Goal: Task Accomplishment & Management: Manage account settings

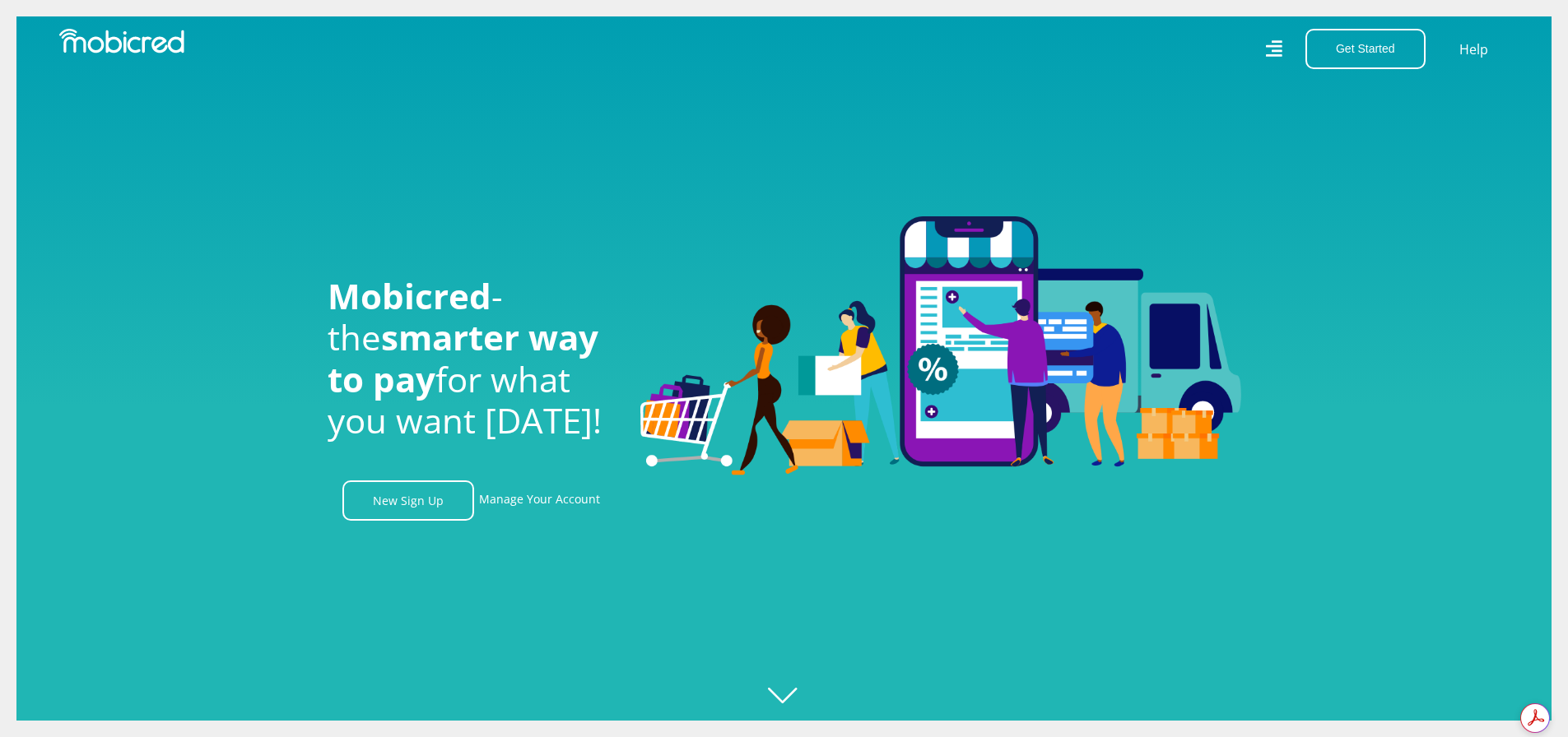
click at [1276, 47] on icon at bounding box center [1272, 48] width 16 height 24
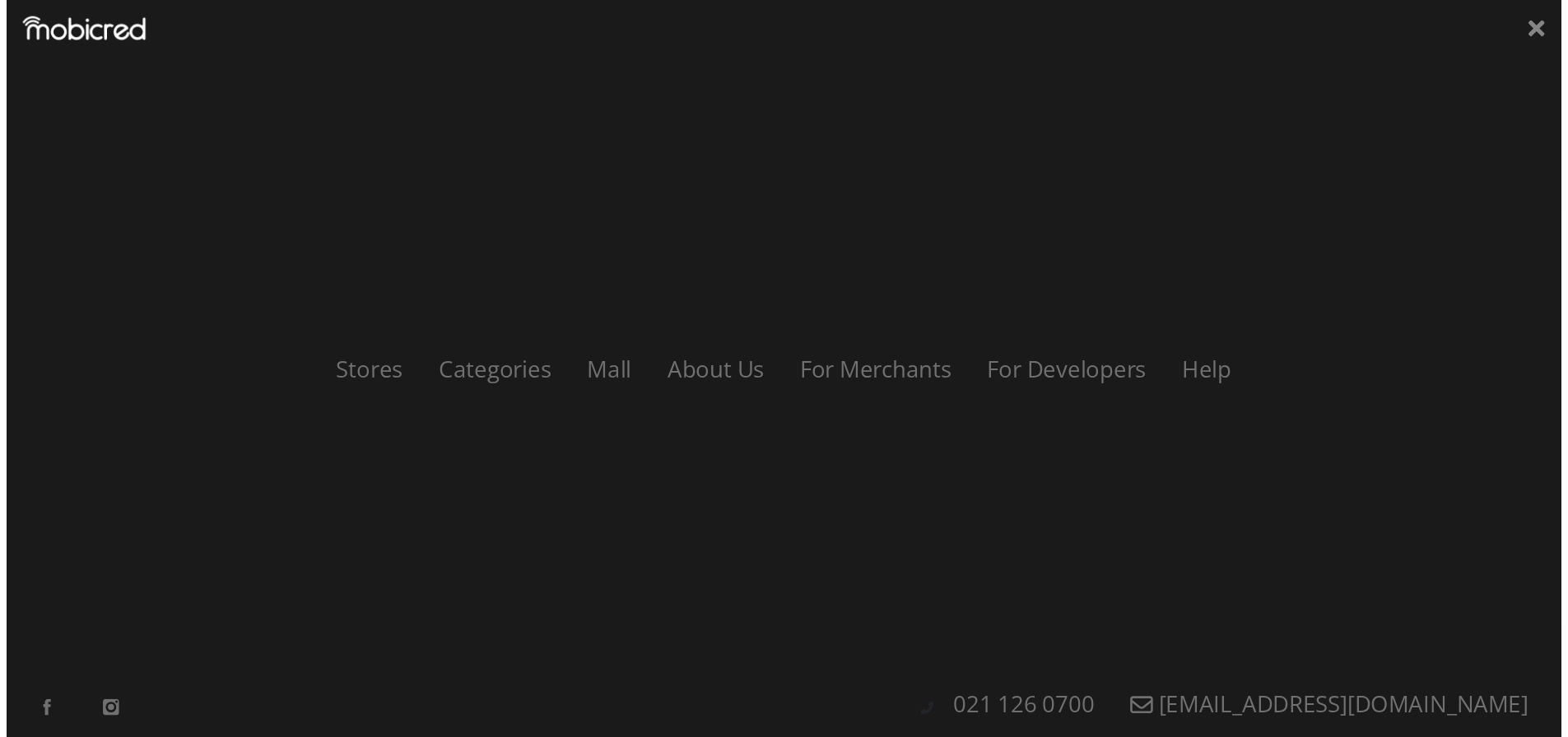
scroll to position [0, 1172]
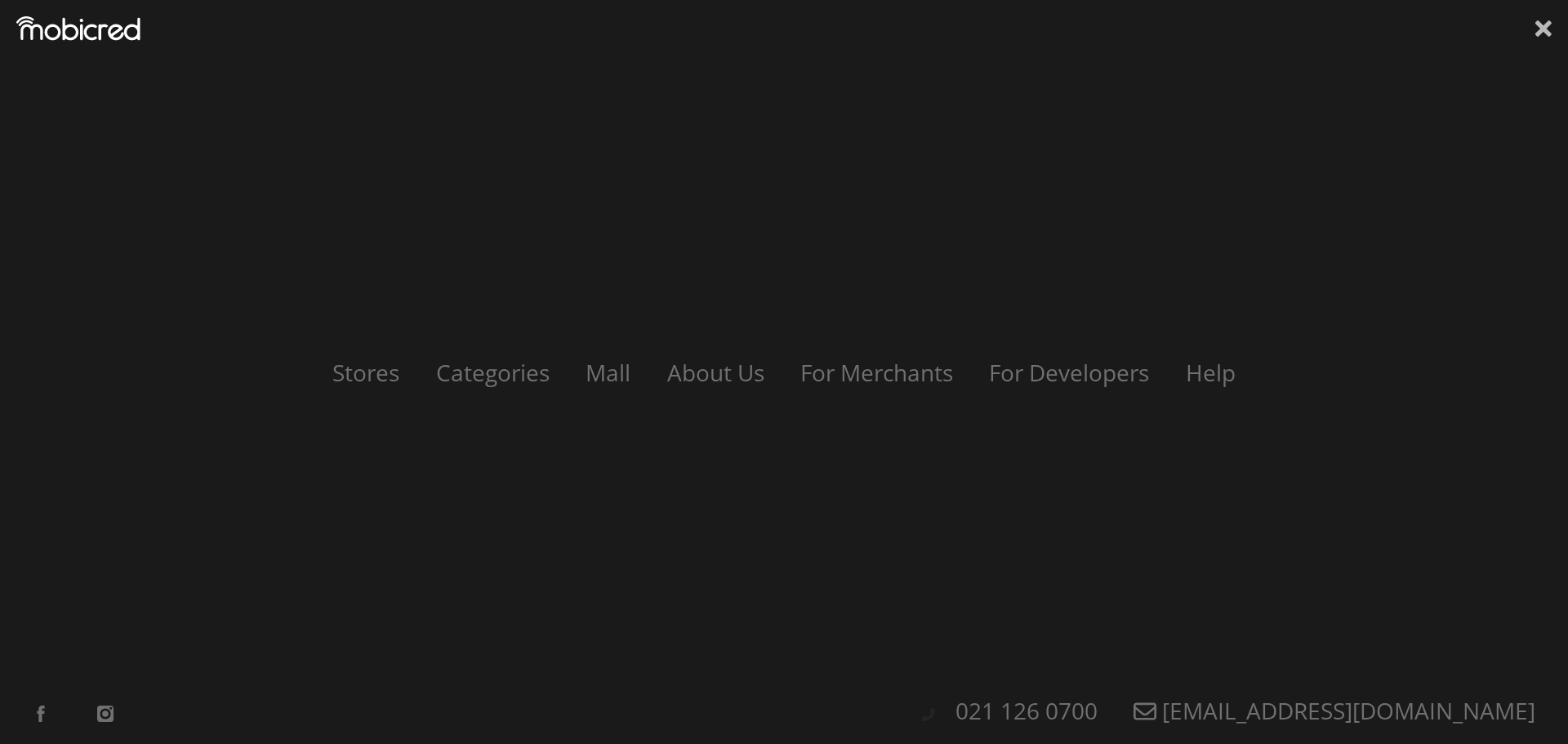
click at [1545, 36] on icon at bounding box center [1543, 28] width 16 height 24
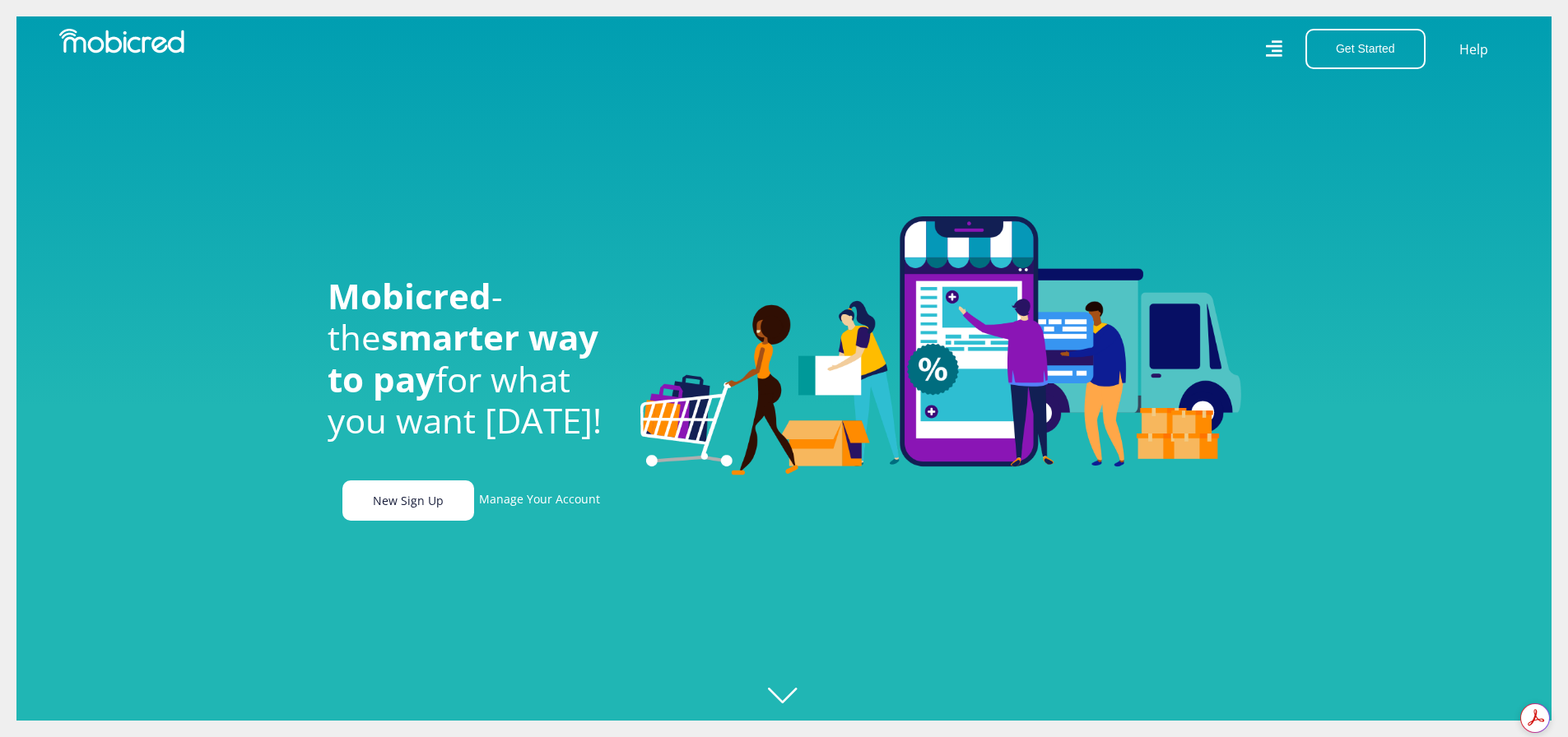
click at [430, 508] on link "New Sign Up" at bounding box center [408, 501] width 132 height 41
click at [535, 506] on link "Manage Your Account" at bounding box center [540, 501] width 121 height 41
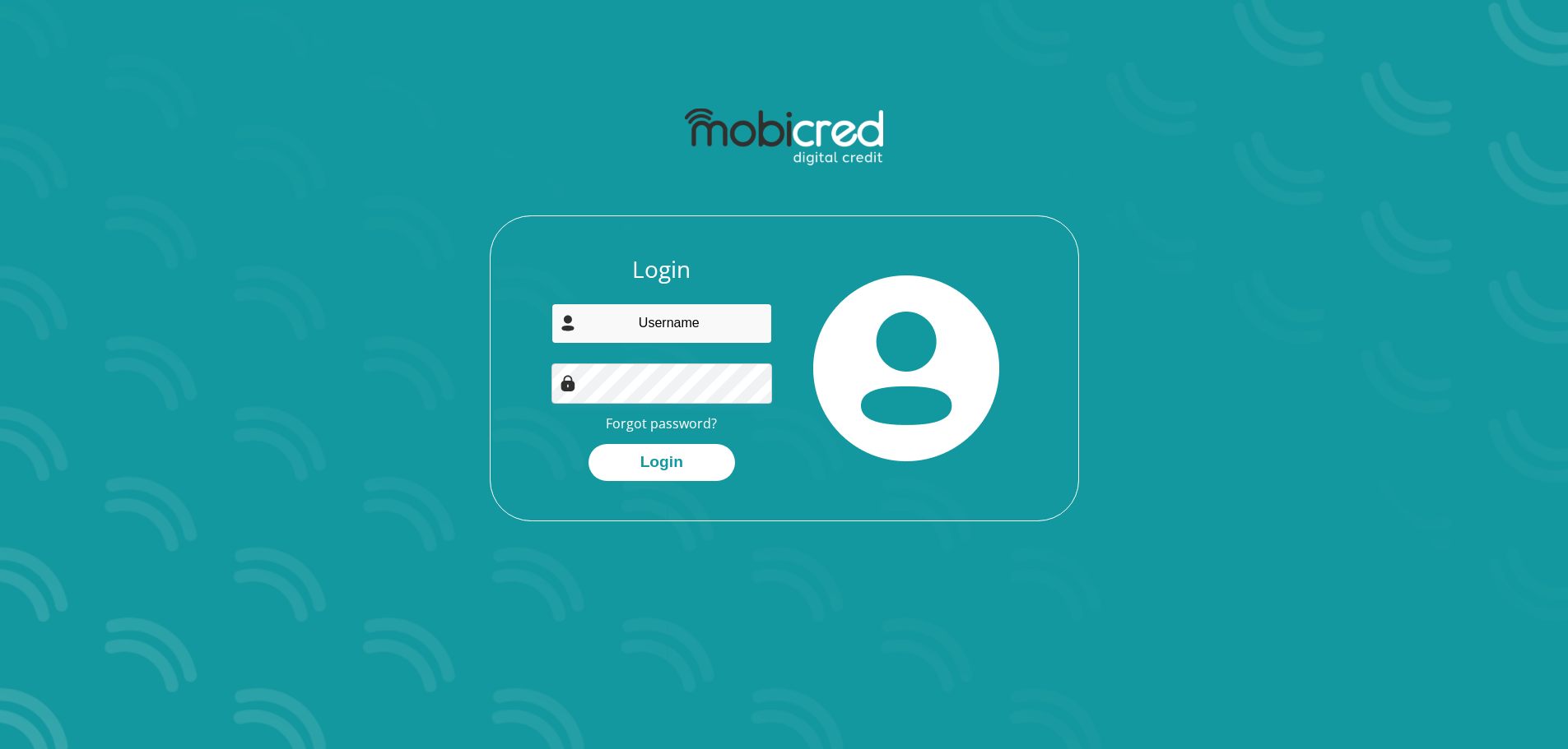
click at [650, 317] on input "email" at bounding box center [661, 323] width 221 height 41
drag, startPoint x: 652, startPoint y: 321, endPoint x: 847, endPoint y: 340, distance: 195.9
click at [652, 321] on input "email" at bounding box center [661, 323] width 221 height 41
type input "fviljoene@gmail.com"
click at [600, 461] on button "Login" at bounding box center [661, 463] width 146 height 37
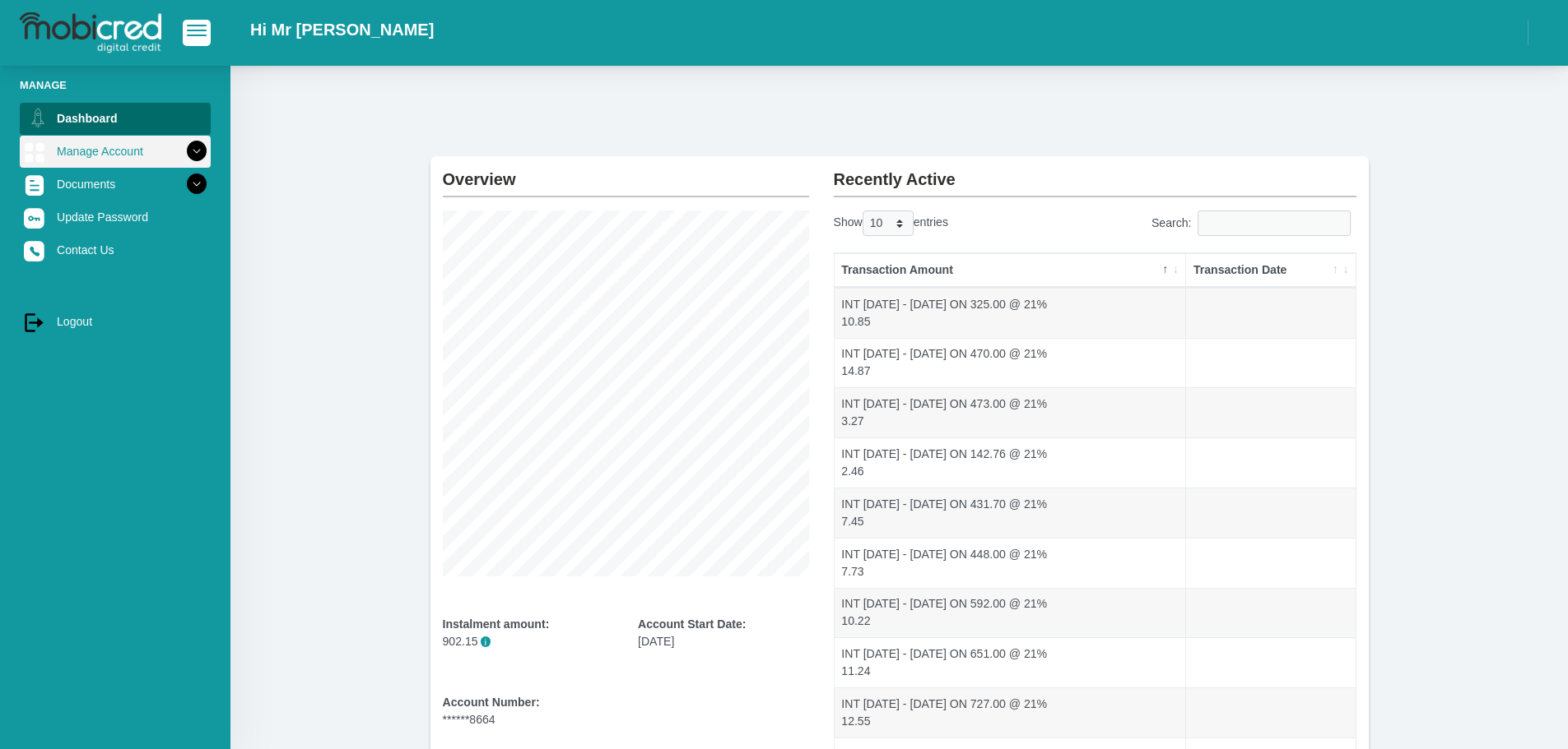
click at [183, 148] on icon at bounding box center [196, 151] width 28 height 27
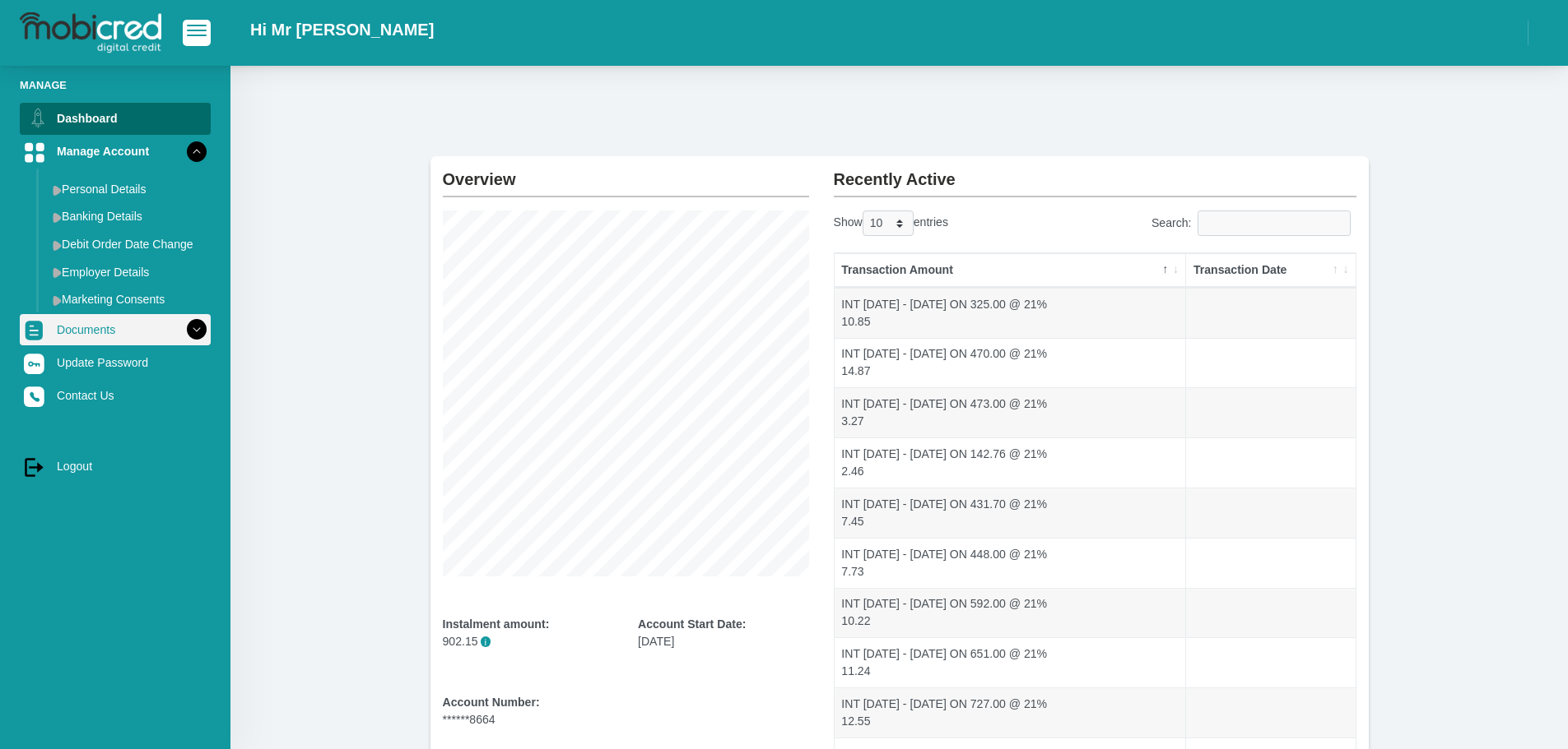
click at [116, 330] on link "Documents" at bounding box center [115, 329] width 191 height 31
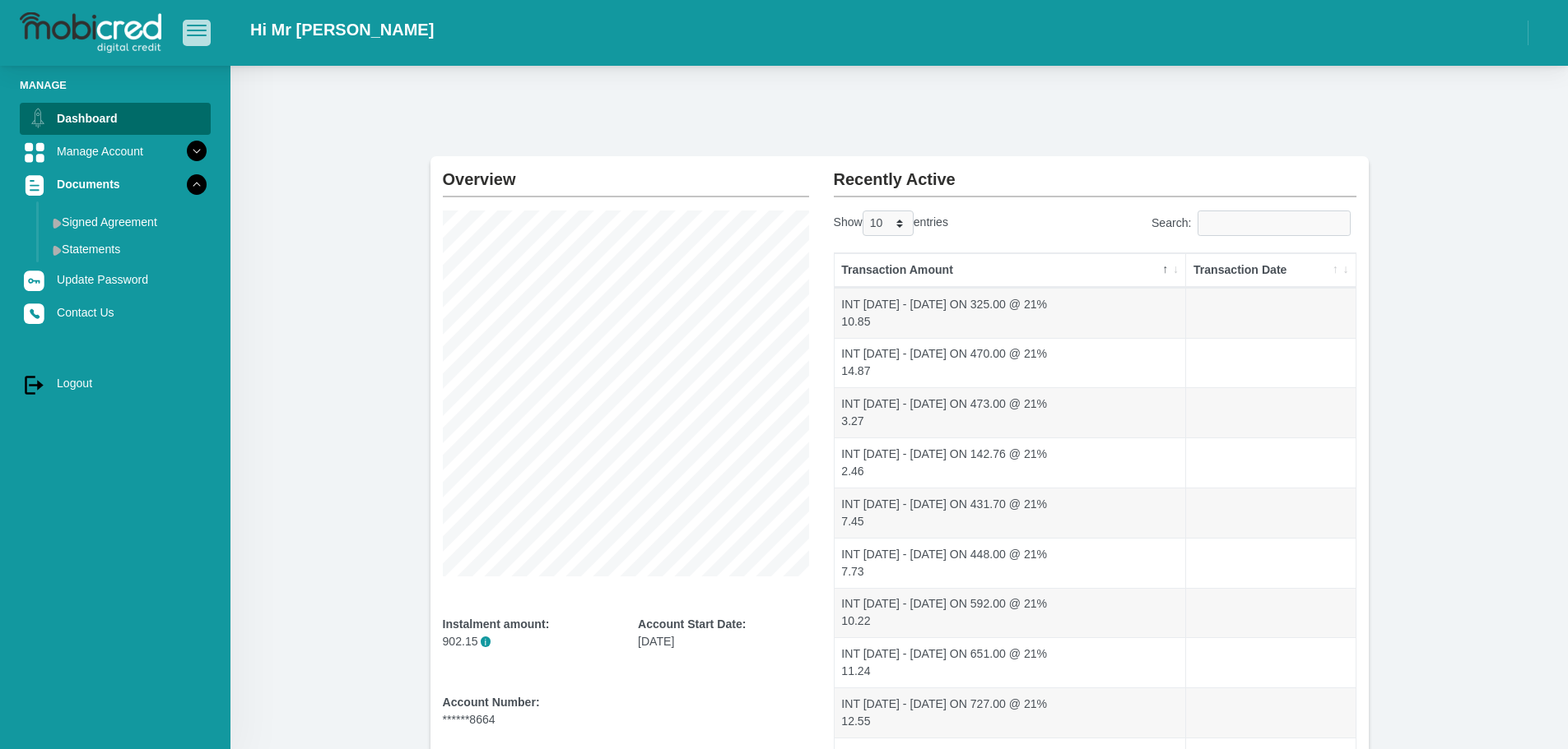
click at [199, 27] on span "button" at bounding box center [196, 26] width 20 height 2
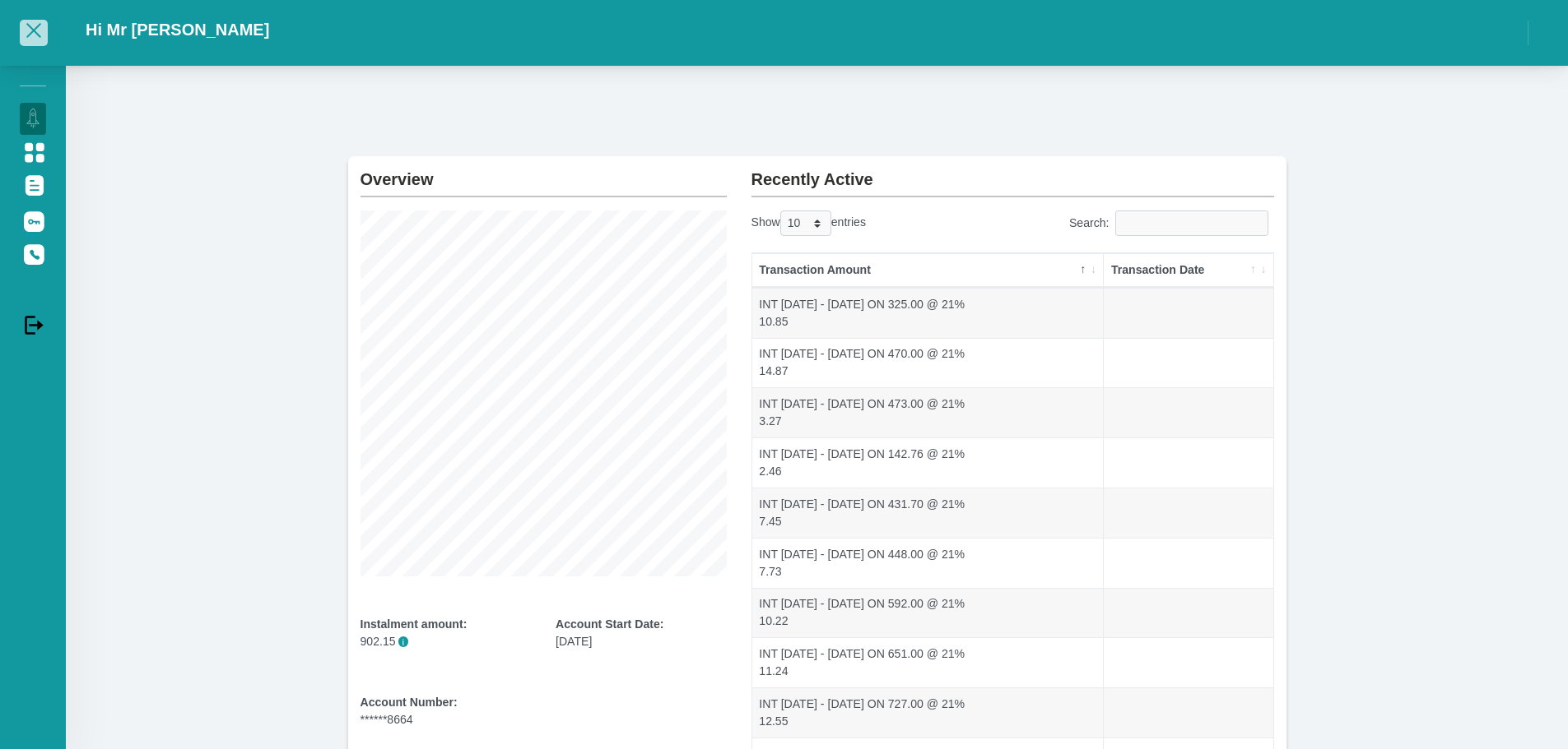
click at [39, 28] on span "button" at bounding box center [33, 30] width 20 height 11
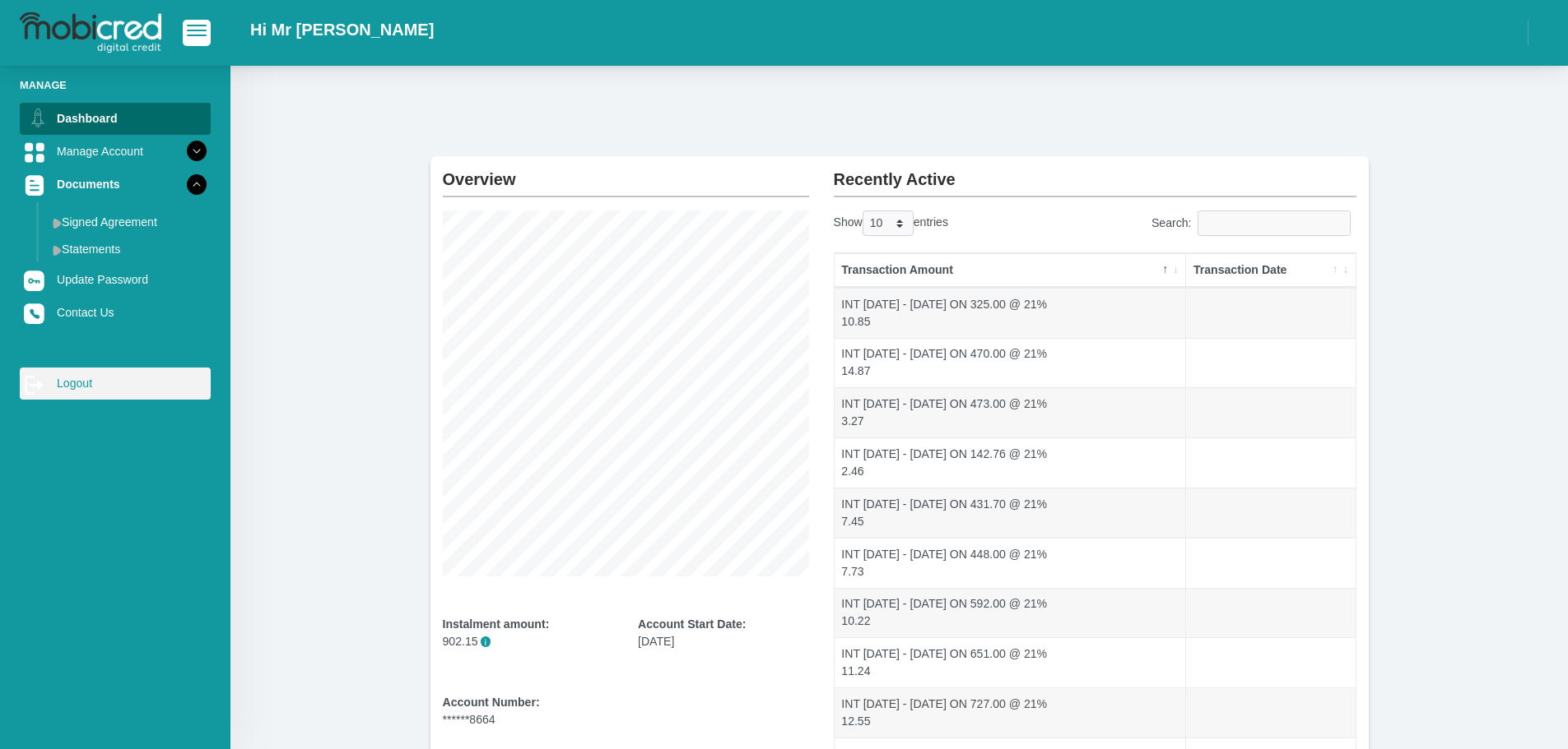
click at [73, 390] on link "log out Logout" at bounding box center [115, 383] width 191 height 31
